Goal: Complete application form

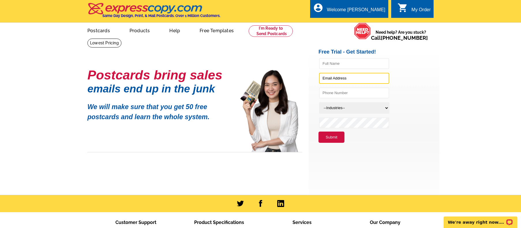
type input "[EMAIL_ADDRESS][DOMAIN_NAME]"
click at [334, 109] on select "--Industries-- Residential Real Estate Accounting Agriculture Architecture Arts…" at bounding box center [354, 108] width 70 height 12
select select "785"
click at [319, 103] on select "--Industries-- Residential Real Estate Accounting Agriculture Architecture Arts…" at bounding box center [354, 108] width 70 height 12
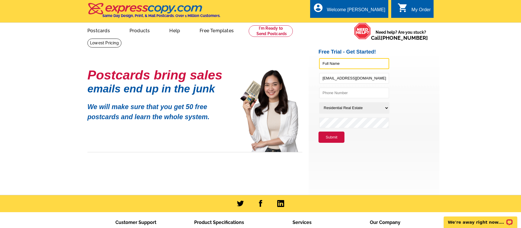
click at [331, 64] on input "text" at bounding box center [354, 63] width 70 height 11
type input "Cheryl R Lewis"
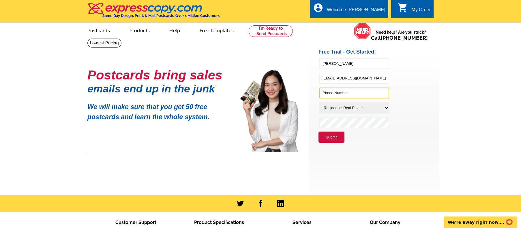
type input "2054471160"
click at [330, 138] on button "Submit" at bounding box center [331, 138] width 26 height 12
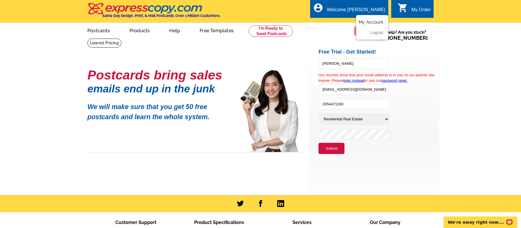
click at [365, 23] on link "My Account" at bounding box center [370, 22] width 25 height 5
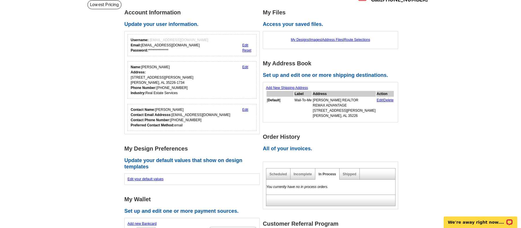
scroll to position [29, 0]
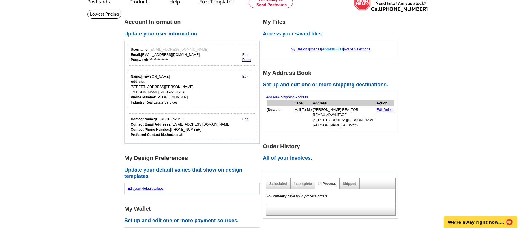
click at [339, 48] on link "Address Files" at bounding box center [332, 49] width 21 height 4
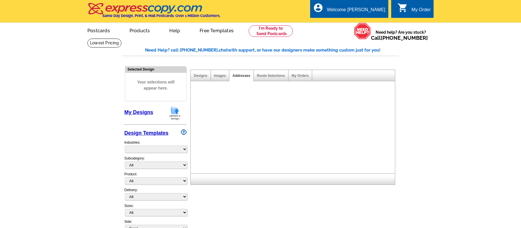
select select "785"
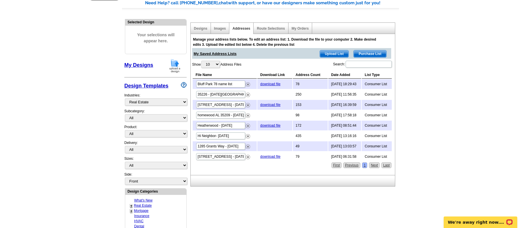
scroll to position [58, 0]
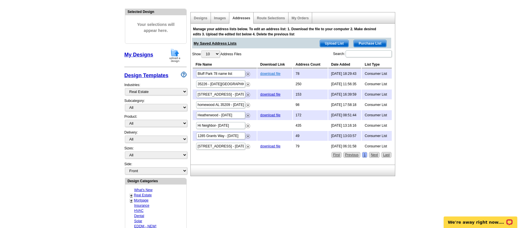
click at [264, 74] on link "download file" at bounding box center [270, 74] width 20 height 4
